Goal: Information Seeking & Learning: Check status

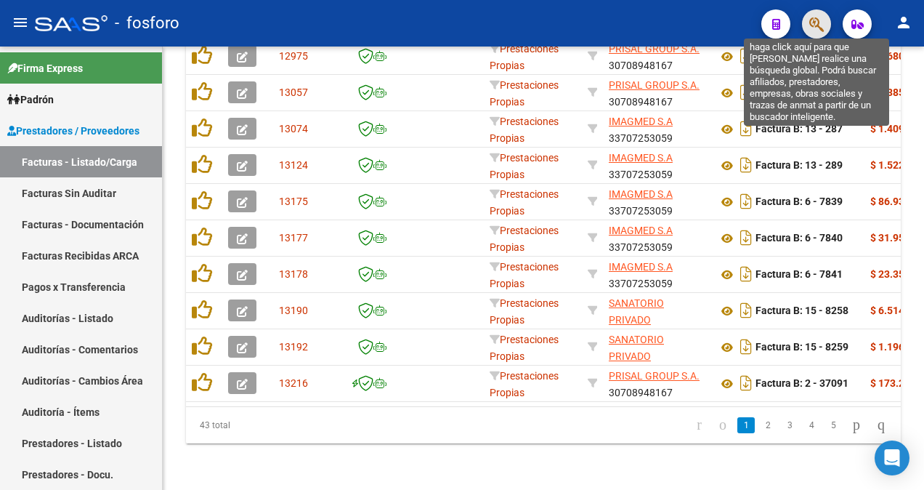
click at [815, 19] on icon "button" at bounding box center [816, 24] width 15 height 17
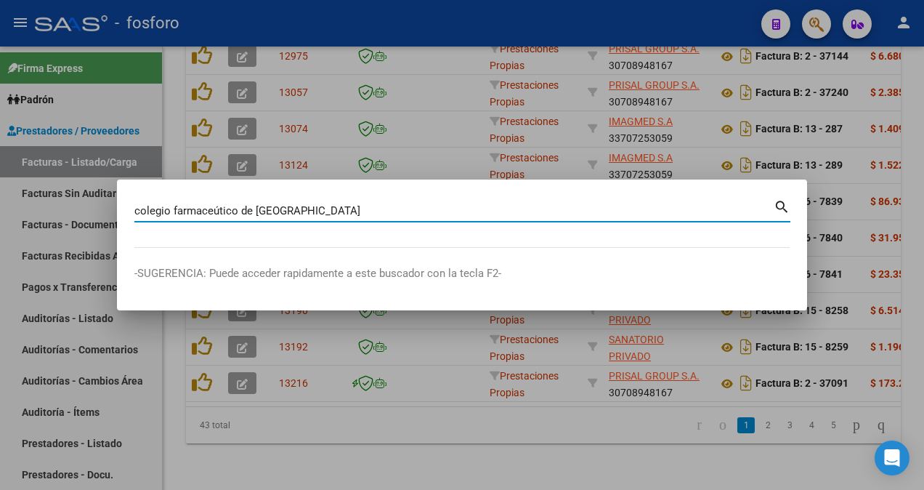
type input "colegio farmaceútico de [GEOGRAPHIC_DATA]"
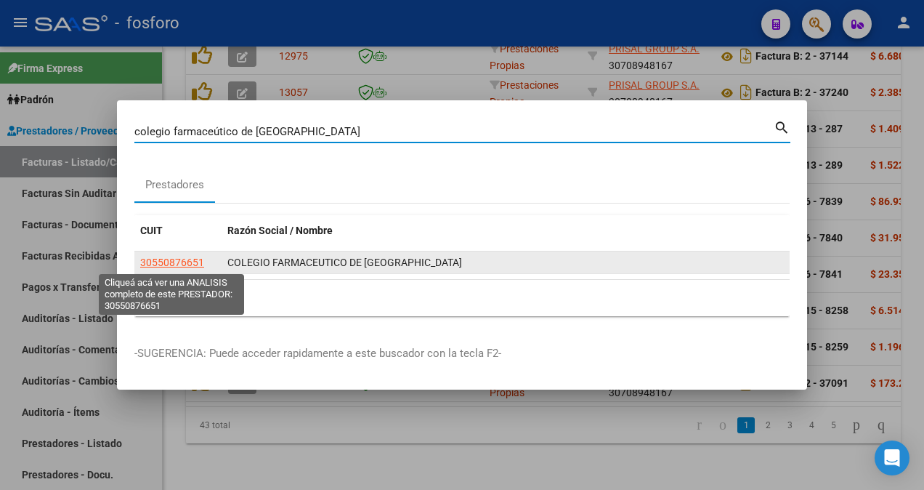
click at [177, 262] on span "30550876651" at bounding box center [172, 262] width 64 height 12
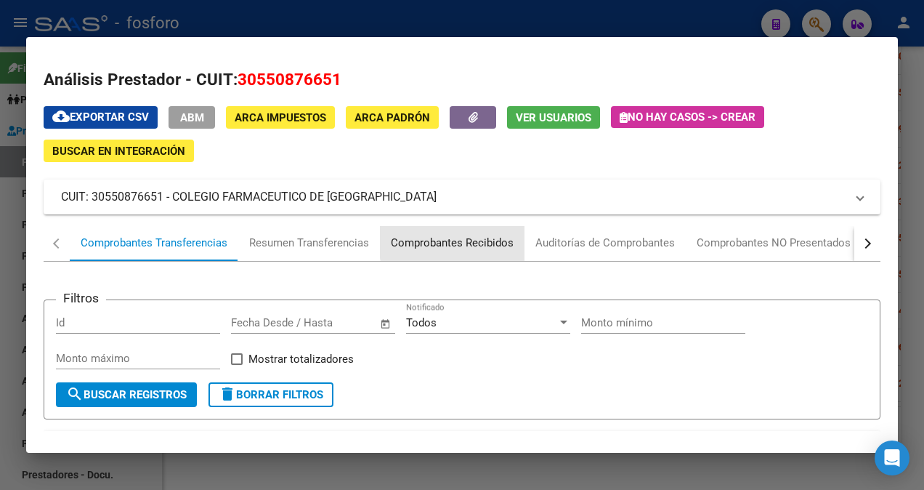
click at [474, 242] on div "Comprobantes Recibidos" at bounding box center [452, 243] width 123 height 17
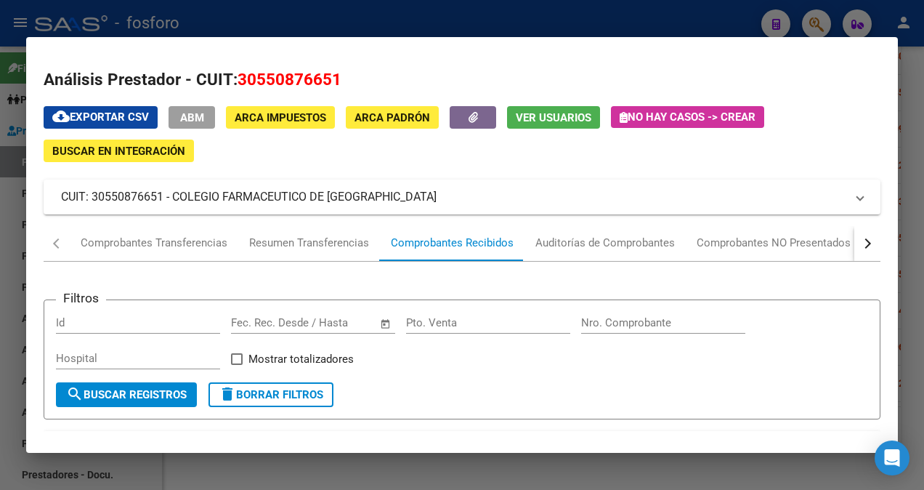
drag, startPoint x: 676, startPoint y: 25, endPoint x: 698, endPoint y: 15, distance: 25.0
click at [676, 25] on div at bounding box center [462, 245] width 924 height 490
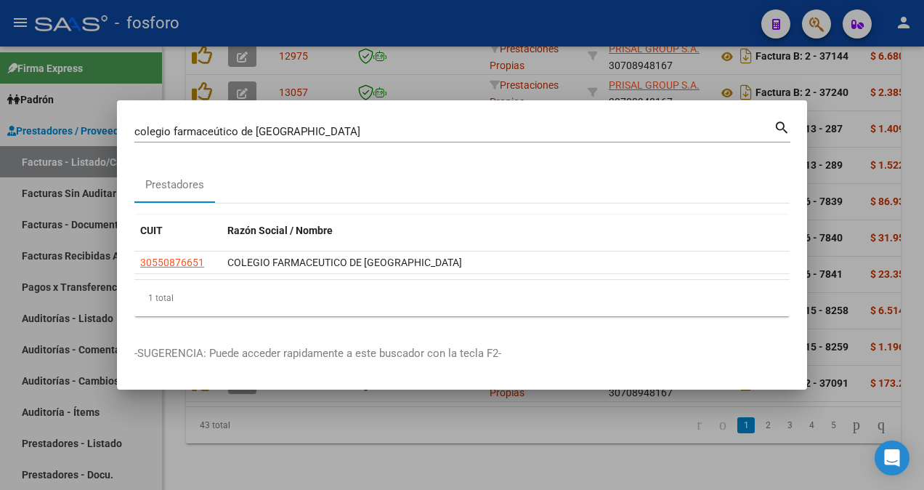
click at [813, 32] on div at bounding box center [462, 245] width 924 height 490
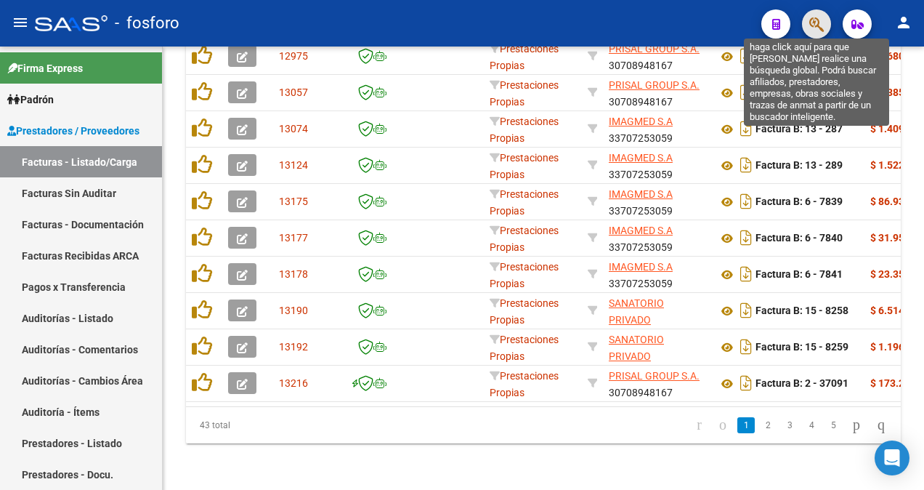
click at [813, 32] on icon "button" at bounding box center [816, 24] width 15 height 17
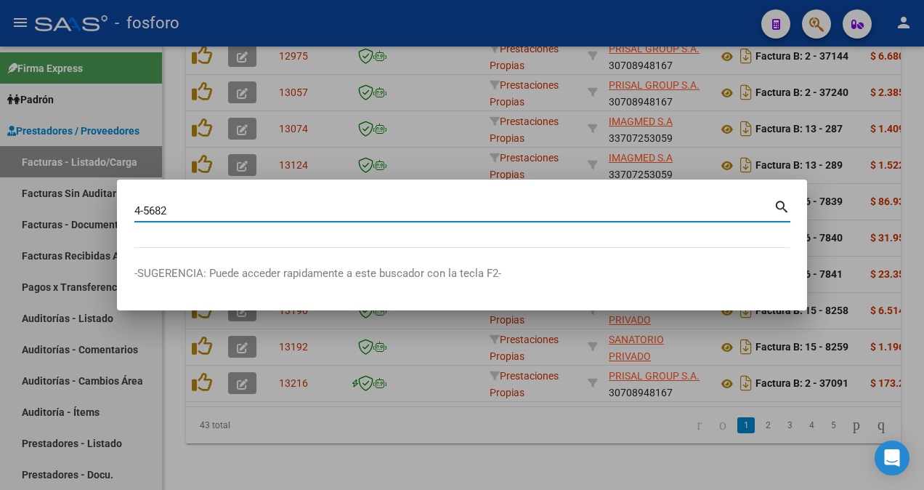
type input "4-5682"
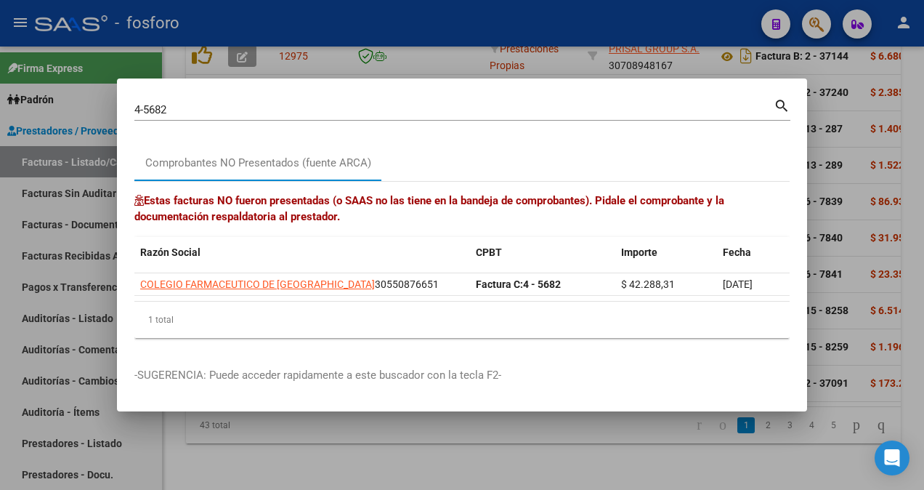
drag, startPoint x: 258, startPoint y: 67, endPoint x: 558, endPoint y: 12, distance: 305.0
click at [259, 67] on div at bounding box center [462, 245] width 924 height 490
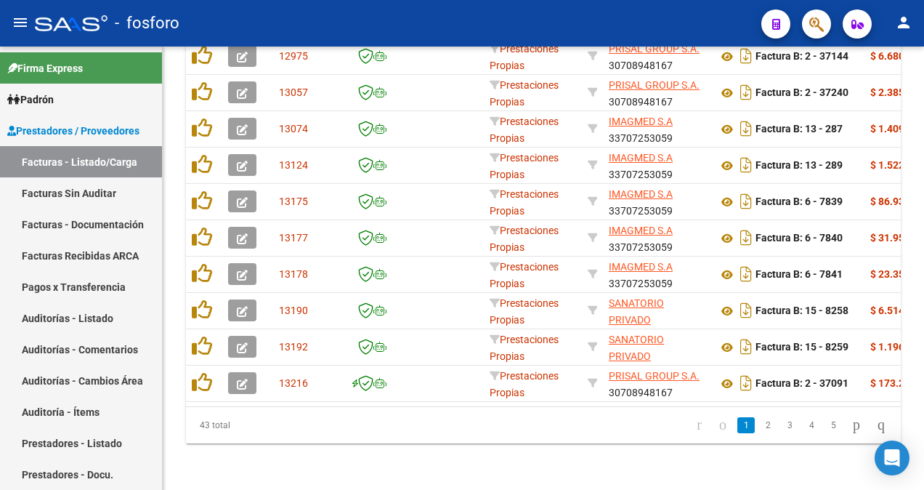
click at [827, 23] on button "button" at bounding box center [816, 23] width 29 height 29
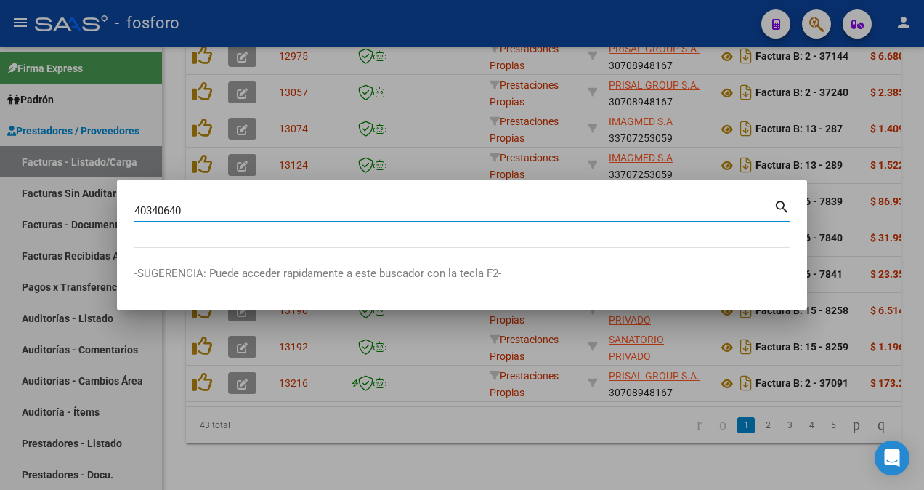
type input "40340640"
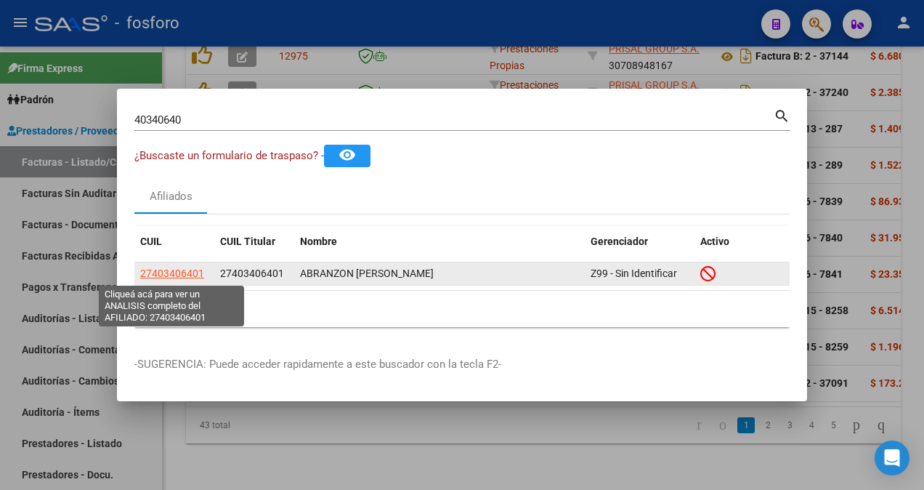
click at [170, 270] on span "27403406401" at bounding box center [172, 273] width 64 height 12
type textarea "27403406401"
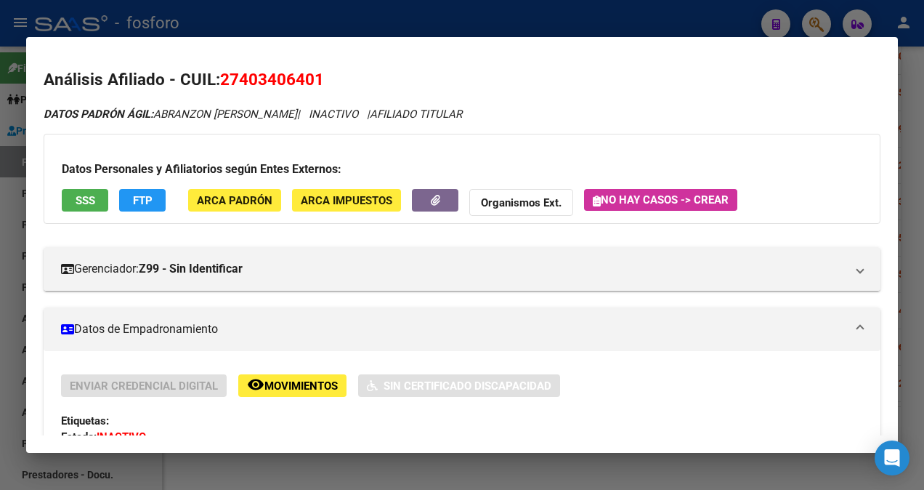
click at [4, 70] on div at bounding box center [462, 245] width 924 height 490
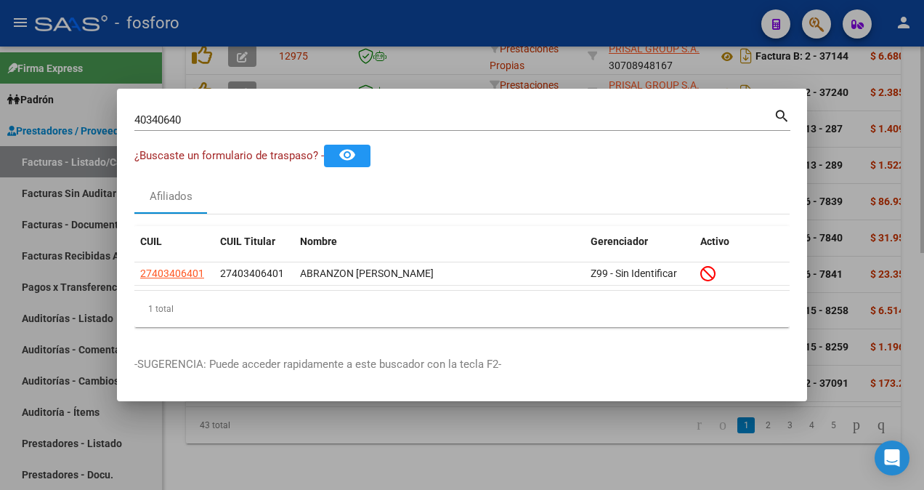
drag, startPoint x: 206, startPoint y: 447, endPoint x: 219, endPoint y: 447, distance: 13.1
click at [207, 447] on div at bounding box center [462, 245] width 924 height 490
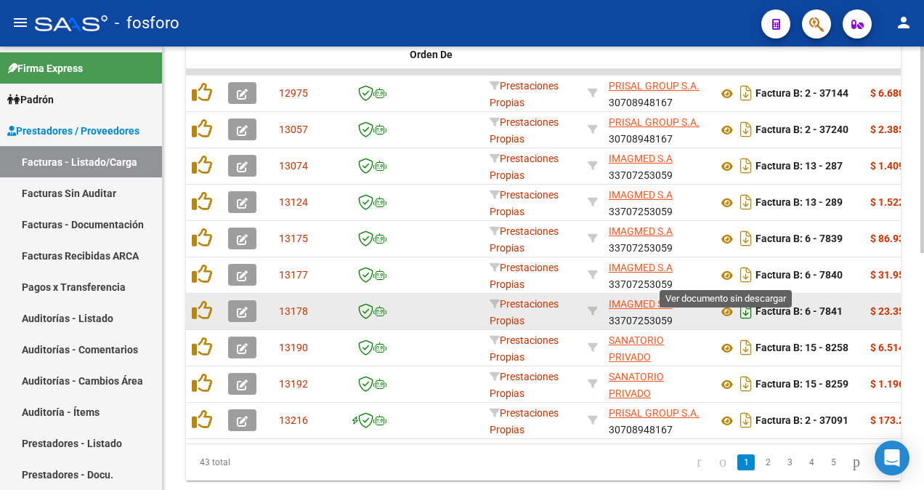
scroll to position [509, 0]
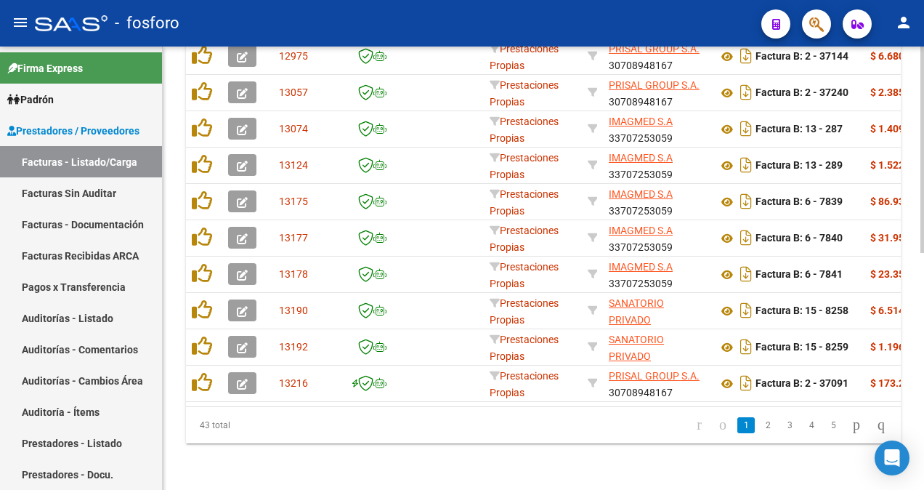
click at [781, 427] on link "3" at bounding box center [789, 425] width 17 height 16
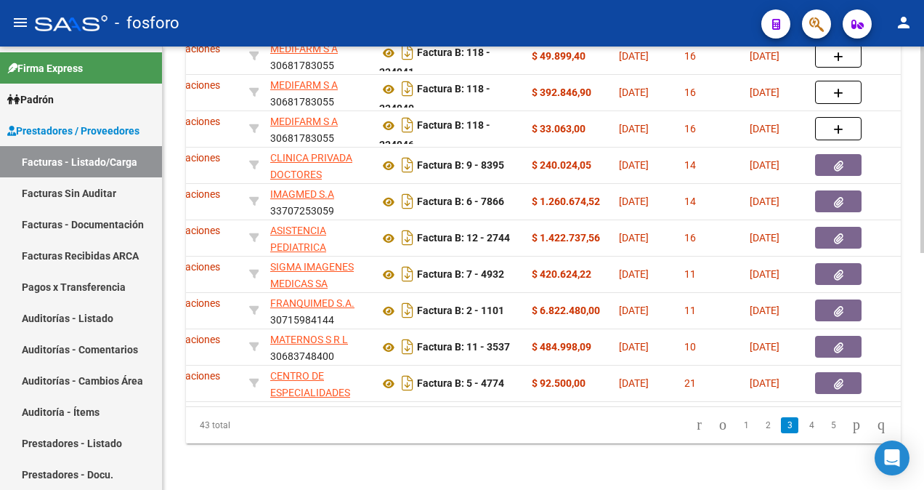
scroll to position [0, 368]
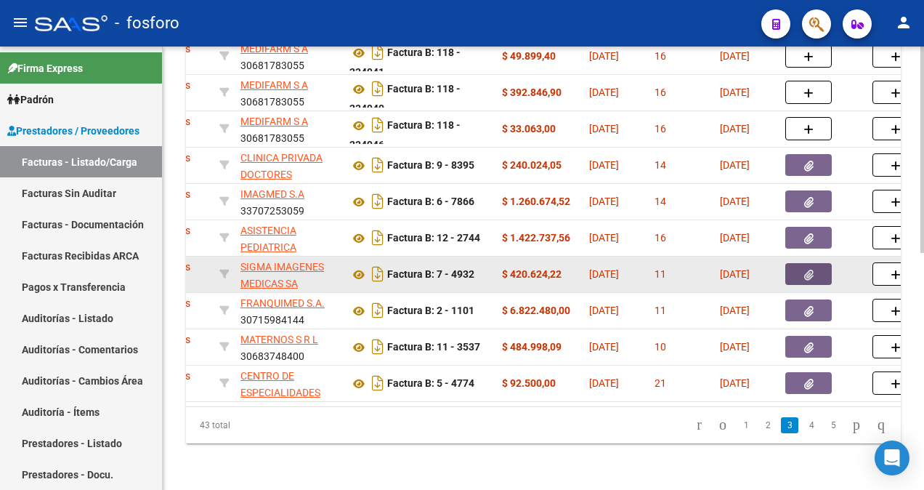
click at [805, 270] on icon "button" at bounding box center [808, 275] width 9 height 11
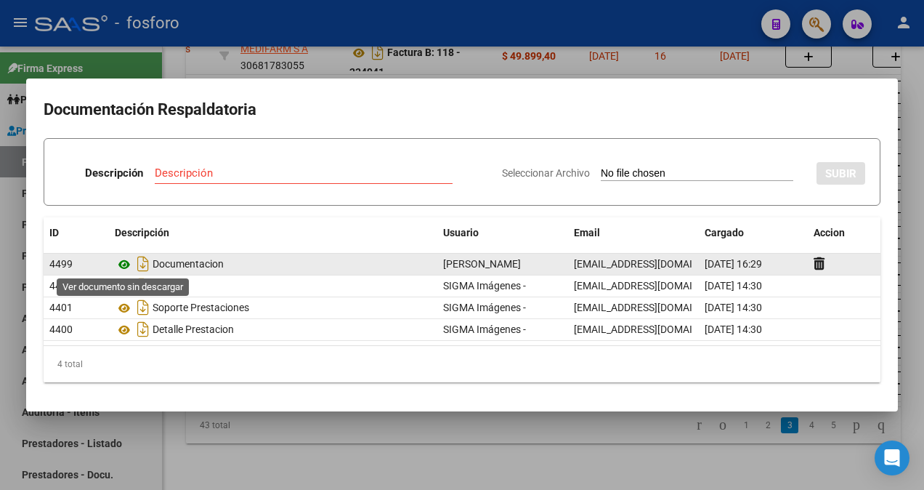
click at [127, 260] on icon at bounding box center [124, 264] width 19 height 17
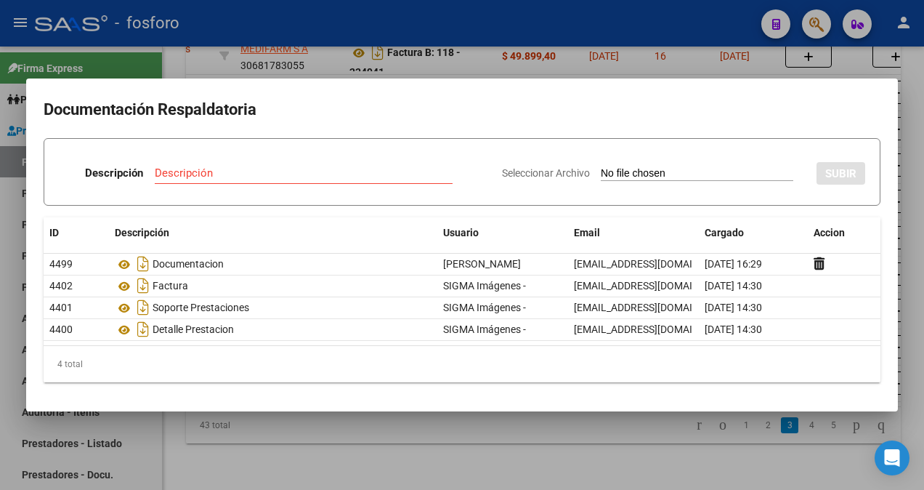
click at [810, 28] on div at bounding box center [462, 245] width 924 height 490
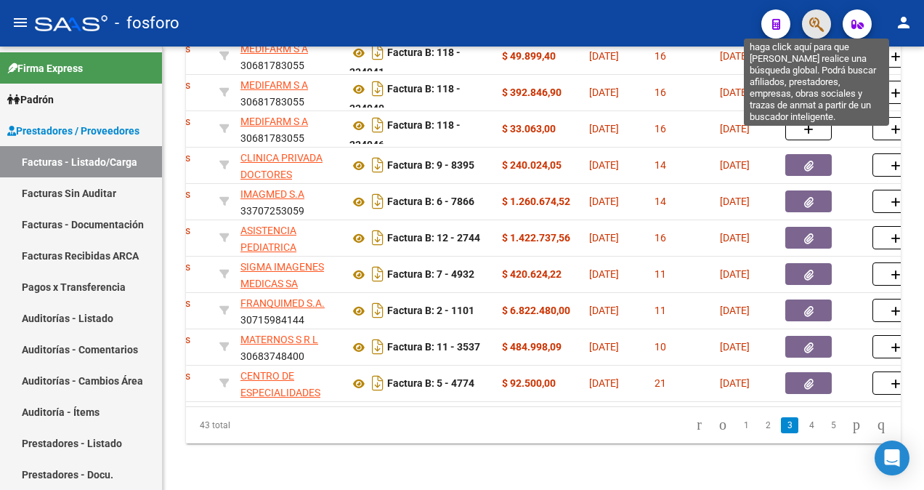
click at [809, 28] on icon "button" at bounding box center [816, 24] width 15 height 17
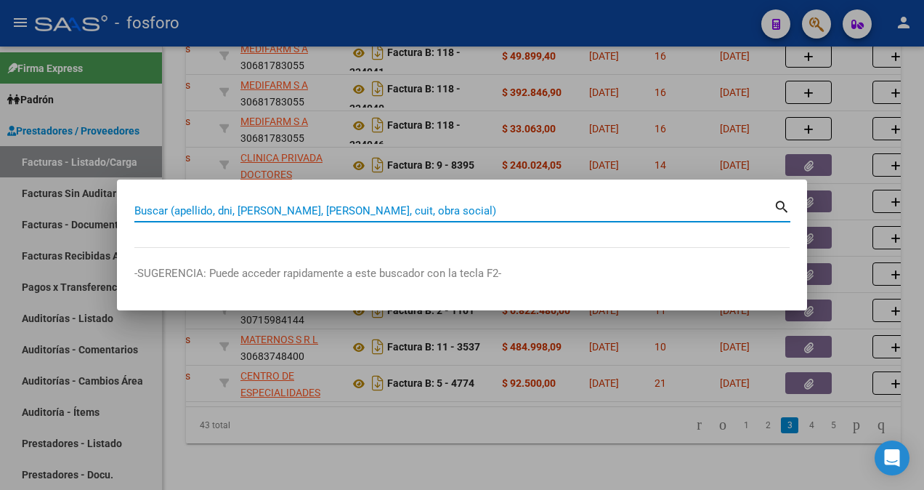
click at [315, 213] on input "Buscar (apellido, dni, [PERSON_NAME], [PERSON_NAME], cuit, obra social)" at bounding box center [453, 210] width 639 height 13
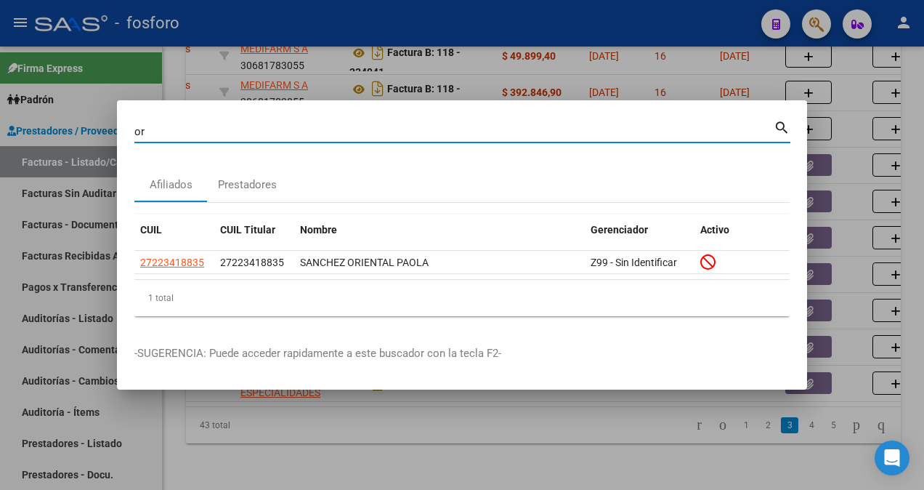
type input "o"
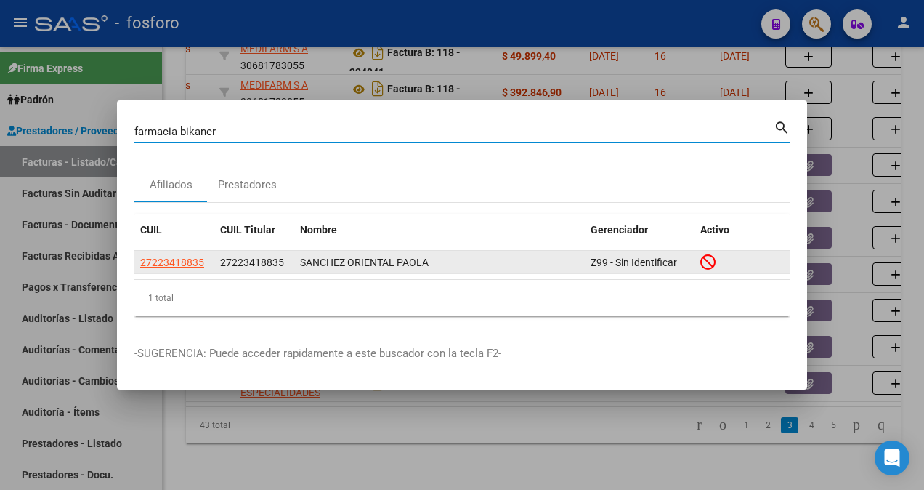
type input "farmacia bikaner"
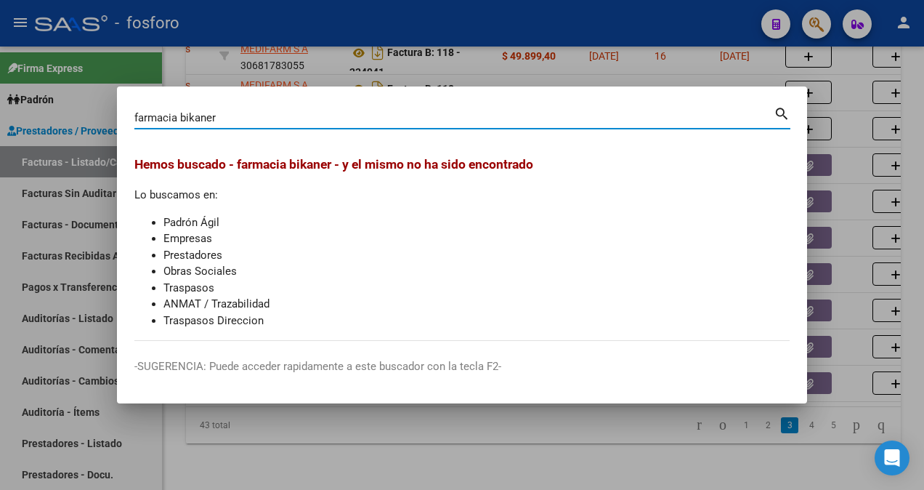
click at [264, 458] on div at bounding box center [462, 245] width 924 height 490
